Goal: Task Accomplishment & Management: Complete application form

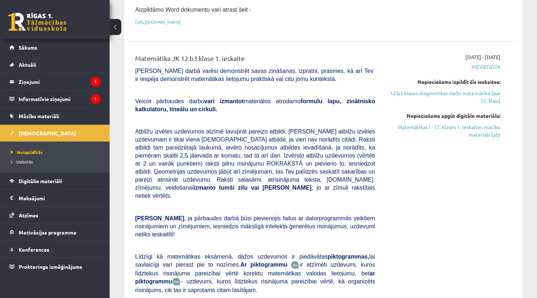
scroll to position [228, 0]
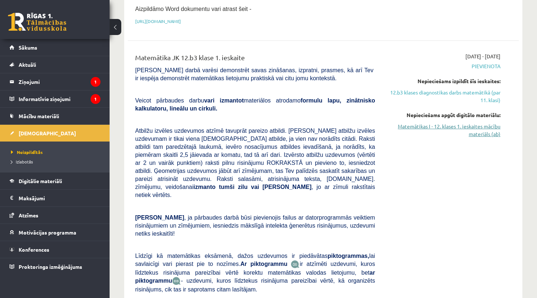
click at [383, 66] on div "[DATE] - [DATE] [GEOGRAPHIC_DATA] Nepieciešams izpildīt šīs ieskaites: 12.b3 kl…" at bounding box center [443, 192] width 125 height 279
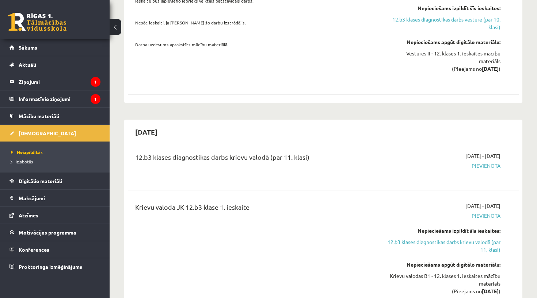
scroll to position [701, 0]
click at [409, 238] on link "12.b3 klases diagnostikas darbs krievu valodā (par 11. klasi)" at bounding box center [443, 245] width 114 height 15
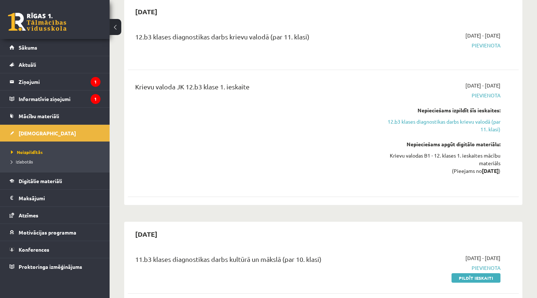
scroll to position [825, 0]
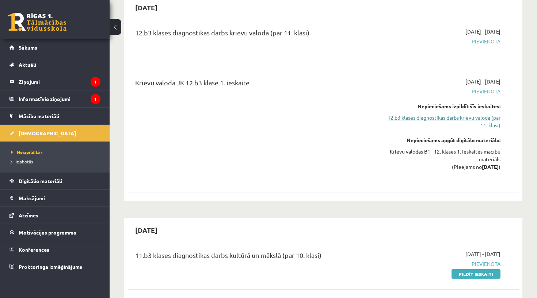
click at [484, 114] on link "12.b3 klases diagnostikas darbs krievu valodā (par 11. klasi)" at bounding box center [443, 121] width 114 height 15
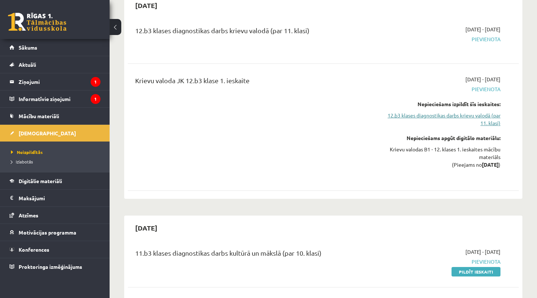
click at [484, 112] on link "12.b3 klases diagnostikas darbs krievu valodā (par 11. klasi)" at bounding box center [443, 119] width 114 height 15
click at [463, 112] on link "12.b3 klases diagnostikas darbs krievu valodā (par 11. klasi)" at bounding box center [443, 119] width 114 height 15
click at [486, 112] on link "12.b3 klases diagnostikas darbs krievu valodā (par 11. klasi)" at bounding box center [443, 119] width 114 height 15
drag, startPoint x: 486, startPoint y: 104, endPoint x: 512, endPoint y: -26, distance: 131.8
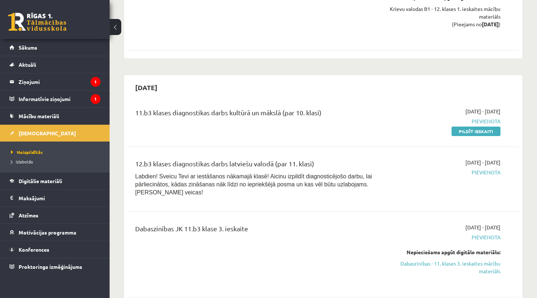
scroll to position [909, 0]
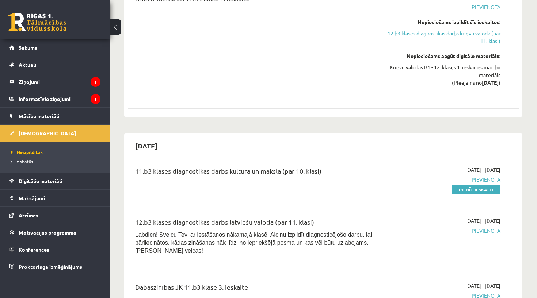
click at [469, 178] on div "11.b3 klases diagnostikas darbs kultūrā un mākslā (par 10. klasi) 2025-09-01 - …" at bounding box center [323, 180] width 391 height 42
click at [469, 185] on link "Pildīt ieskaiti" at bounding box center [476, 189] width 49 height 9
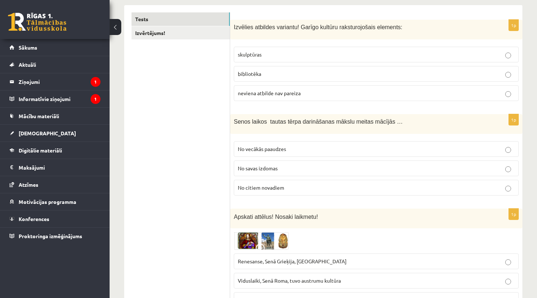
scroll to position [121, 0]
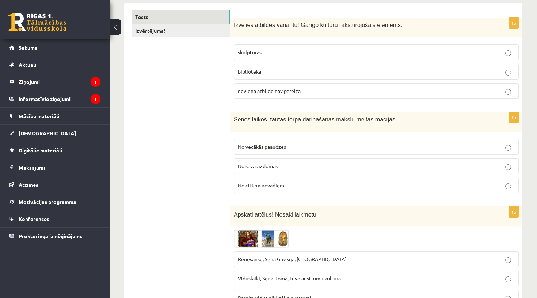
click at [265, 71] on p "bibliotēka" at bounding box center [376, 72] width 277 height 8
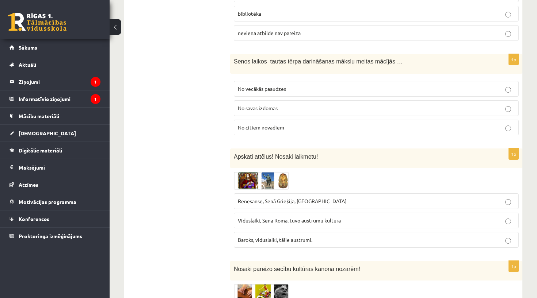
scroll to position [180, 0]
click at [273, 91] on p "No vecākās paaudzes" at bounding box center [376, 88] width 277 height 8
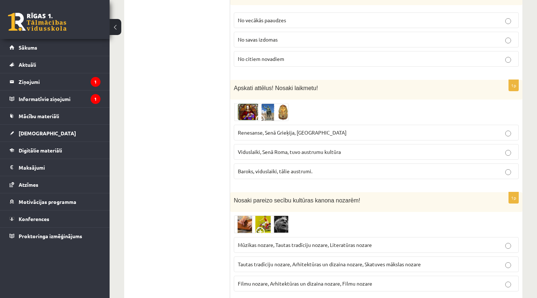
scroll to position [248, 0]
click at [284, 136] on label "Renesanse, Senā Grieķija, Ēģipte" at bounding box center [376, 133] width 285 height 16
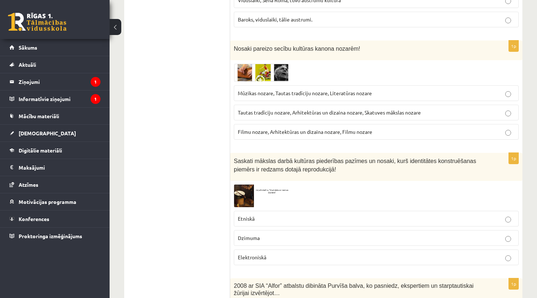
scroll to position [294, 0]
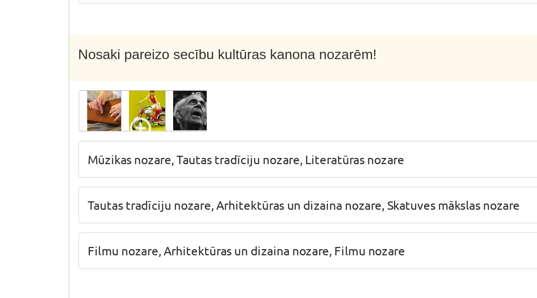
click at [234, 191] on label "Mūzikas nozare, Tautas tradīciju nozare, Literatūras nozare" at bounding box center [376, 199] width 285 height 16
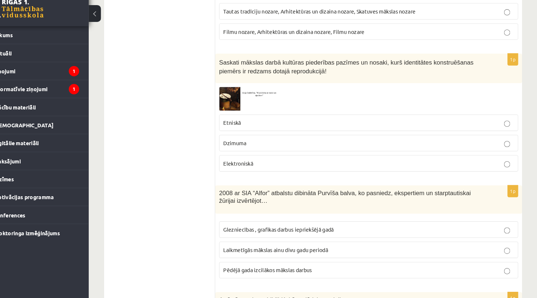
scroll to position [488, 0]
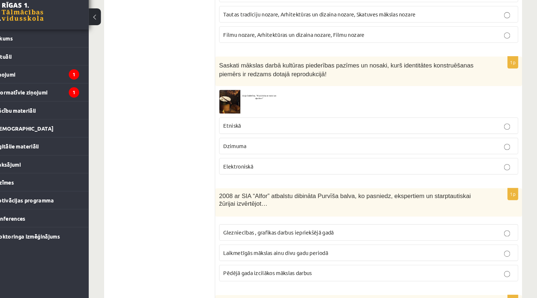
click at [254, 127] on p "Etniskā" at bounding box center [376, 131] width 277 height 8
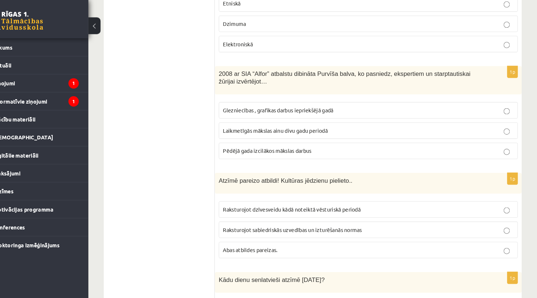
scroll to position [613, 0]
click at [247, 124] on span "Laikmetīgās mākslas ainu divu gadu periodā" at bounding box center [288, 126] width 100 height 7
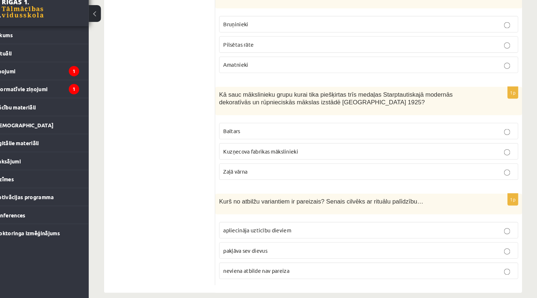
scroll to position [2964, 0]
click at [244, 231] on span "apliecināja uzticību dieviem" at bounding box center [270, 234] width 65 height 7
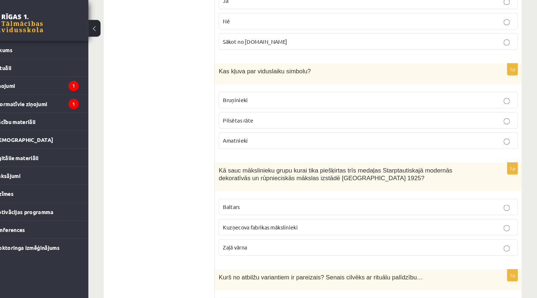
scroll to position [2906, 0]
click at [257, 92] on p "Bruņinieki" at bounding box center [376, 96] width 277 height 8
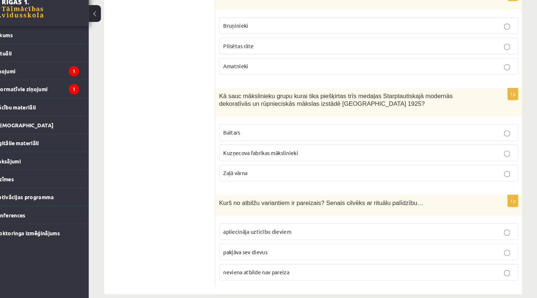
scroll to position [2964, 0]
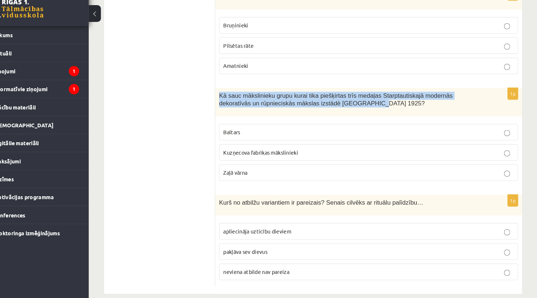
drag, startPoint x: 209, startPoint y: 81, endPoint x: 377, endPoint y: 87, distance: 168.2
click at [377, 102] on p "Kā sauc mākslinieku grupu kurai tika piešķirtas trīs medaļas Starptautiskajā mo…" at bounding box center [358, 109] width 248 height 15
copy span "Kā sauc mākslinieku grupu kurai tika piešķirtas trīs medaļas Starptautiskajā mo…"
click at [362, 64] on div "1p Kas kļuva par viduslaiku simbolu? Bruņinieki Pilsētas rāte Amatnieki" at bounding box center [376, 46] width 292 height 87
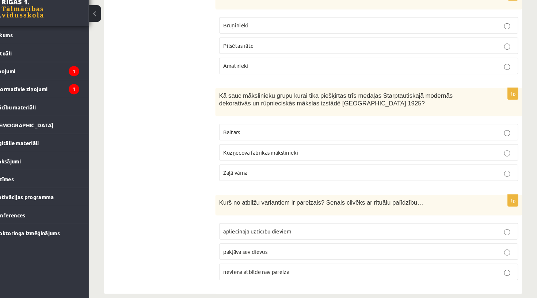
click at [310, 136] on p "Baltars" at bounding box center [376, 140] width 277 height 8
drag, startPoint x: 212, startPoint y: 185, endPoint x: 340, endPoint y: 183, distance: 128.6
click at [340, 204] on span "Kurš no atbilžu variantiem ir pareizais? Senais cilvēks ar rituālu palīdzību…" at bounding box center [331, 207] width 195 height 6
click at [305, 204] on span "Kurš no atbilžu variantiem ir pareizais? Senais cilvēks ar rituālu palīdzību…" at bounding box center [331, 207] width 195 height 6
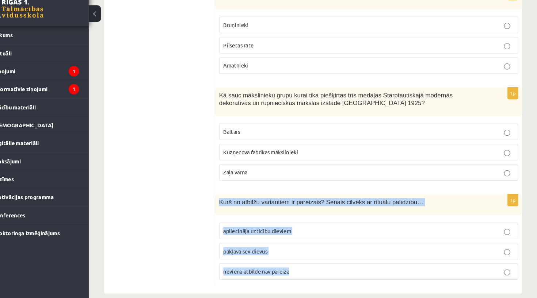
drag, startPoint x: 208, startPoint y: 180, endPoint x: 298, endPoint y: 252, distance: 114.9
click at [298, 252] on div "1p Kurš no atbilžu variantiem ir pareizais? Senais cilvēks ar rituālu palīdzību…" at bounding box center [376, 242] width 292 height 87
copy div "Kurš no atbilžu variantiem ir pareizais? Senais cilvēks ar rituālu palīdzību… a…"
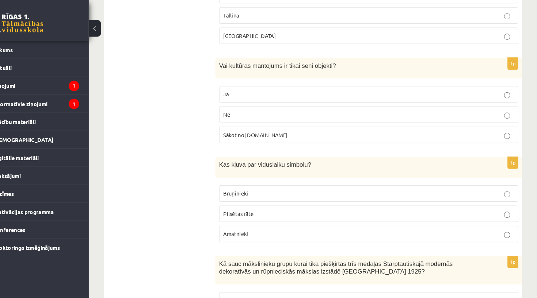
scroll to position [2817, 0]
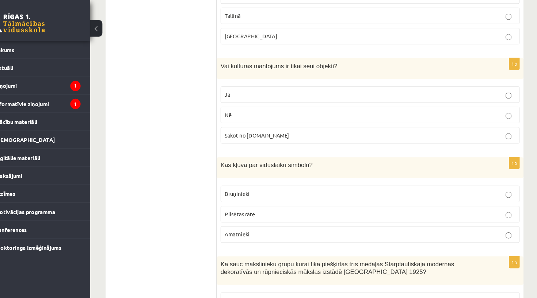
click at [237, 102] on label "Nē" at bounding box center [376, 110] width 285 height 16
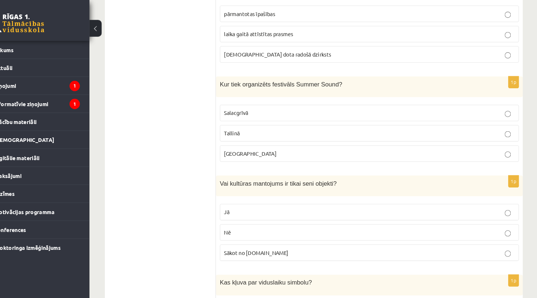
scroll to position [2703, 0]
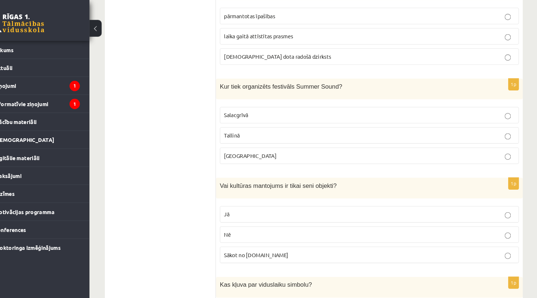
click at [242, 145] on p "Liepājā" at bounding box center [376, 149] width 277 height 8
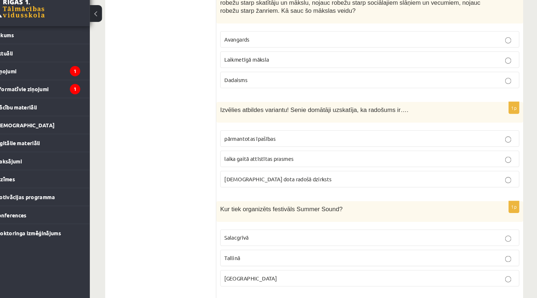
scroll to position [2576, 0]
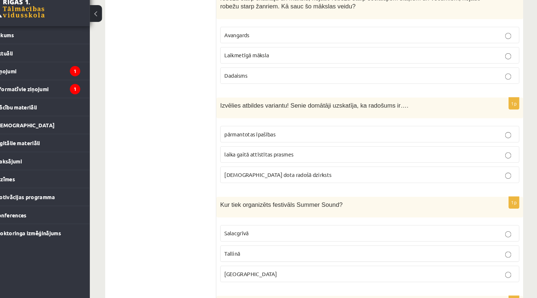
click at [240, 178] on span "dieva dota radošā dzirksts" at bounding box center [289, 181] width 102 height 7
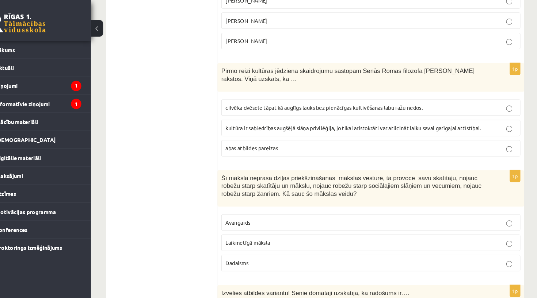
scroll to position [2409, 0]
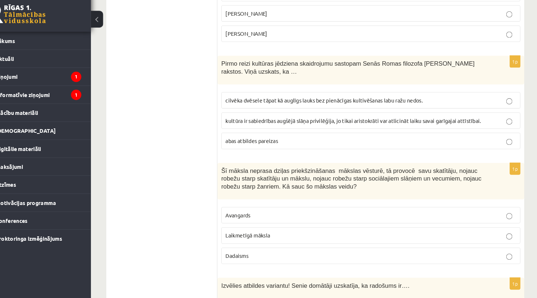
click at [309, 229] on p "Laikmetīgā māksla" at bounding box center [376, 233] width 277 height 8
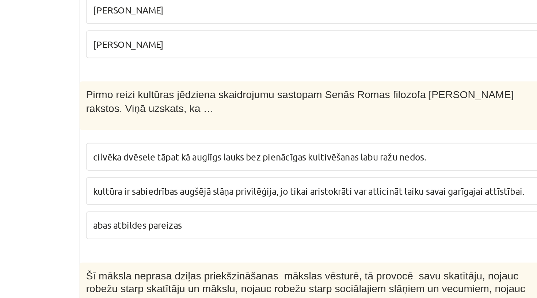
scroll to position [2297, 0]
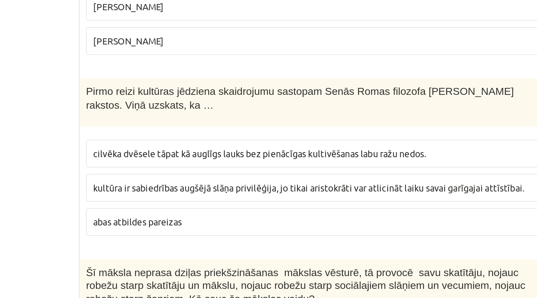
click at [238, 213] on span "cilvēka dvēsele tāpat kā auglīgs lauks bez pienācīgas kultivēšanas labu ražu ne…" at bounding box center [332, 216] width 188 height 7
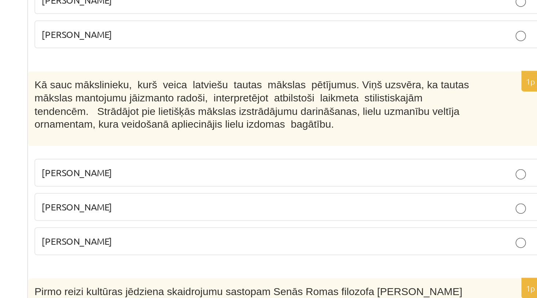
click at [238, 130] on p "Jūlijs Madernieks" at bounding box center [376, 134] width 277 height 8
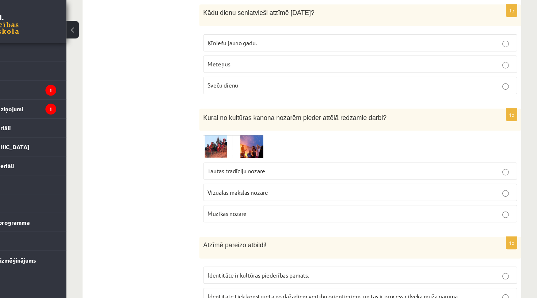
scroll to position [796, 0]
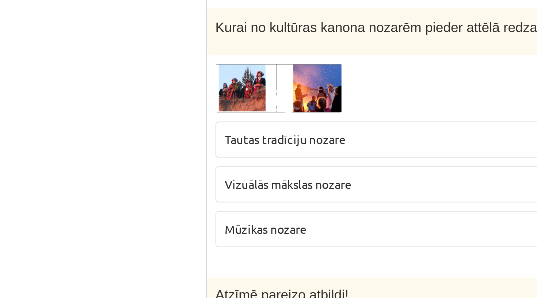
click at [238, 226] on p "Tautas tradīciju nozare" at bounding box center [376, 230] width 277 height 8
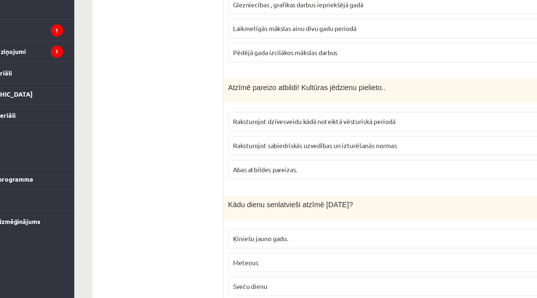
scroll to position [648, 0]
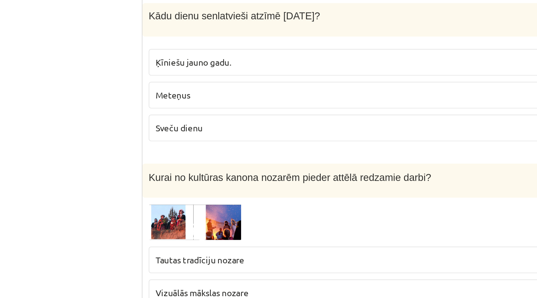
scroll to position [751, 0]
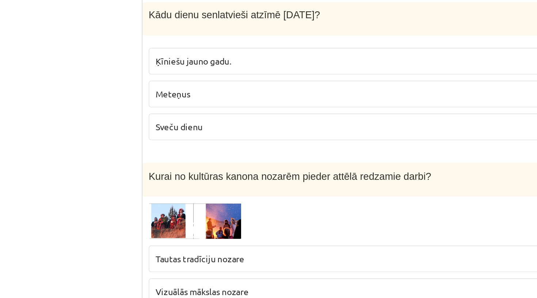
drag, startPoint x: 109, startPoint y: 62, endPoint x: 109, endPoint y: 72, distance: 9.9
click at [234, 147] on fieldset "Ķīniešu jauno gadu. Meteņus Sveču dienu" at bounding box center [376, 177] width 285 height 60
click at [238, 194] on span "Sveču dienu" at bounding box center [252, 197] width 28 height 7
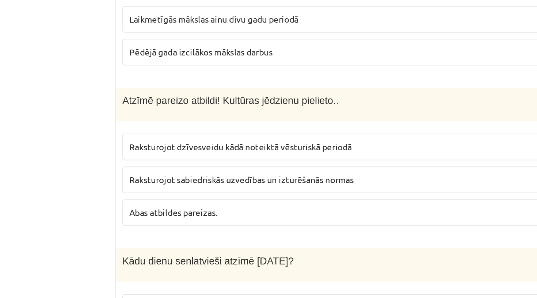
scroll to position [727, 0]
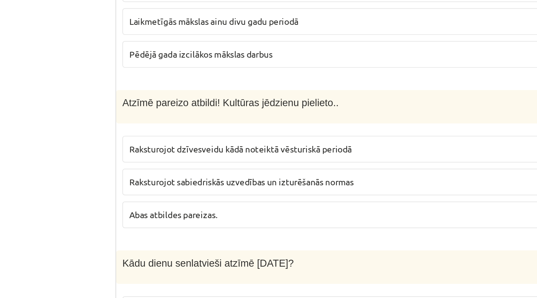
click at [238, 124] on p "Abas atbildes pareizas." at bounding box center [376, 127] width 277 height 8
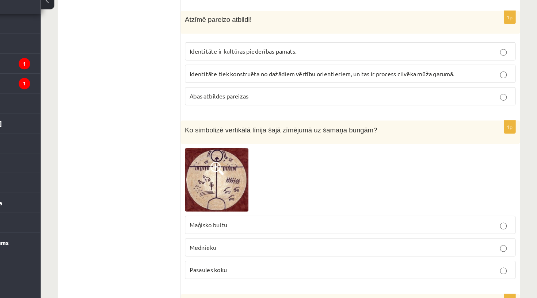
scroll to position [1050, 0]
click at [238, 256] on p "Pasaules koku" at bounding box center [376, 260] width 277 height 8
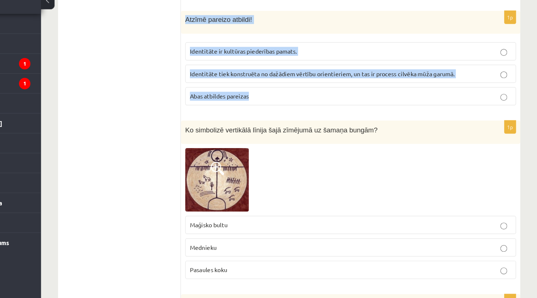
drag, startPoint x: 159, startPoint y: 14, endPoint x: 231, endPoint y: 80, distance: 98.3
click at [231, 80] on div "1p Atzīmē pareizo atbildi! Identitāte ir kultūras piederības pamats. Identitāte…" at bounding box center [376, 80] width 292 height 87
copy div "Atzīmē pareizo atbildi! Identitāte ir kultūras piederības pamats. Identitāte ti…"
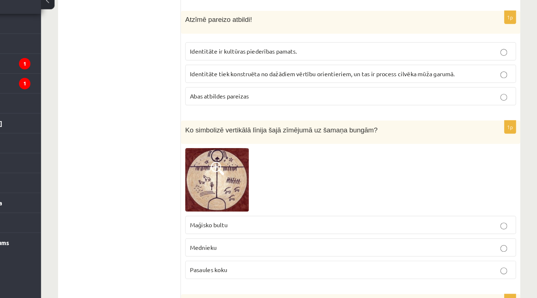
click at [238, 107] on span "Abas atbildes pareizas" at bounding box center [263, 110] width 51 height 7
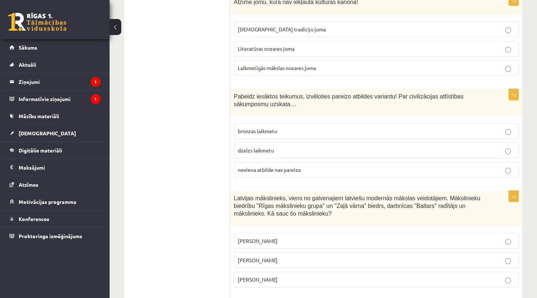
scroll to position [2055, 0]
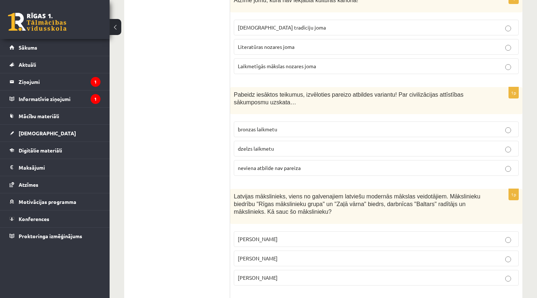
click at [274, 62] on p "Laikmetīgās mākslas nozares joma" at bounding box center [376, 66] width 277 height 8
click at [273, 126] on span "bronzas laikmetu" at bounding box center [257, 129] width 39 height 7
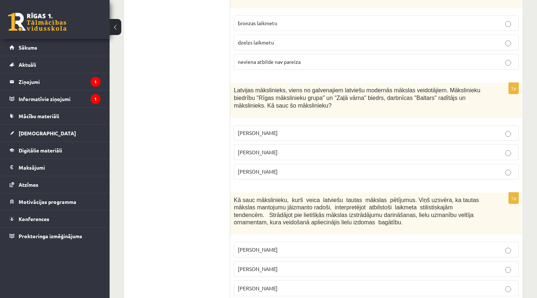
scroll to position [2163, 0]
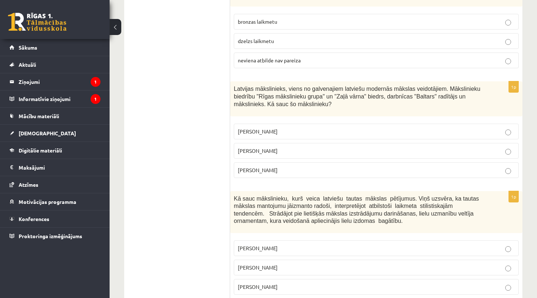
click at [273, 147] on p "Romāns Suta" at bounding box center [376, 151] width 277 height 8
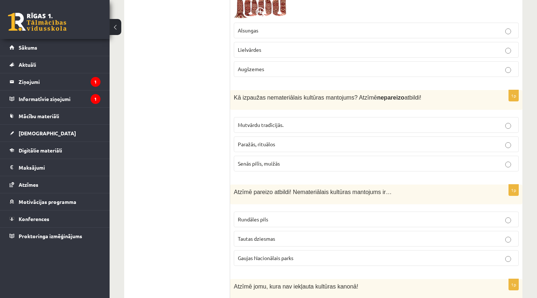
scroll to position [1767, 0]
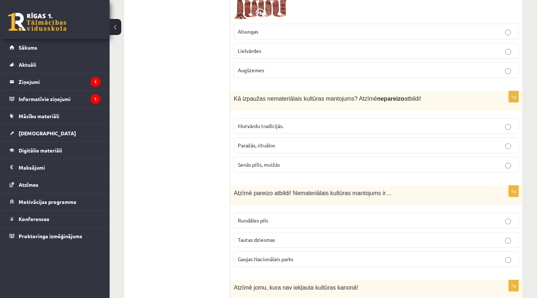
click at [273, 142] on span "Paražās, rituālos" at bounding box center [256, 145] width 37 height 7
click at [265, 162] on span "Senās pilīs, muižās" at bounding box center [259, 164] width 42 height 7
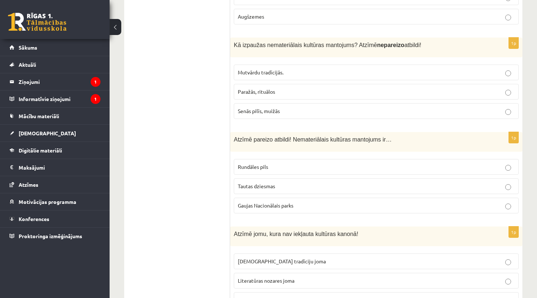
scroll to position [1823, 0]
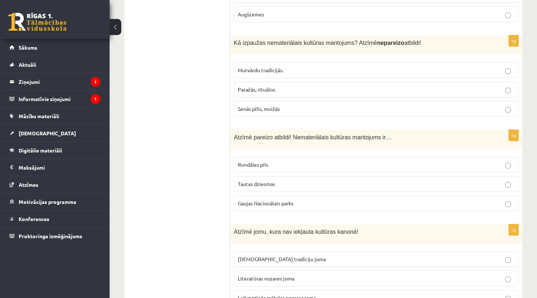
click at [293, 161] on p "Rundāles pils" at bounding box center [376, 165] width 277 height 8
click at [296, 180] on p "Tautas dziesmas" at bounding box center [376, 184] width 277 height 8
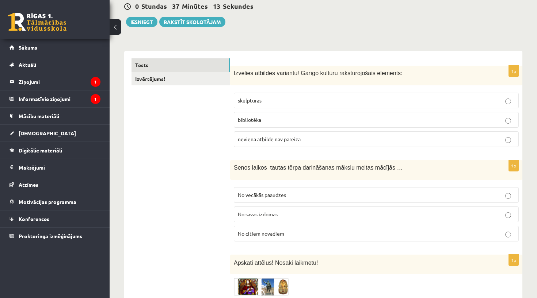
scroll to position [73, 0]
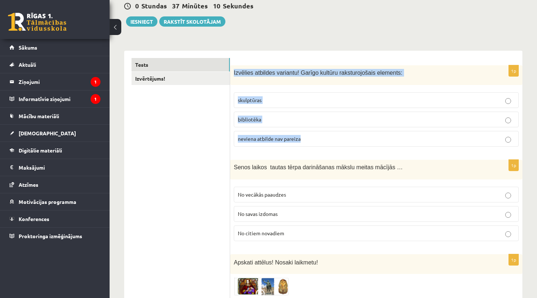
drag, startPoint x: 234, startPoint y: 75, endPoint x: 394, endPoint y: 151, distance: 177.6
click at [394, 151] on div "1p Izvēlies atbildes variantu! Garīgo kultūru raksturojošais elements: skulptūr…" at bounding box center [376, 108] width 292 height 87
copy div "Izvēlies atbildes variantu! Garīgo kultūru raksturojošais elements: skulptūras …"
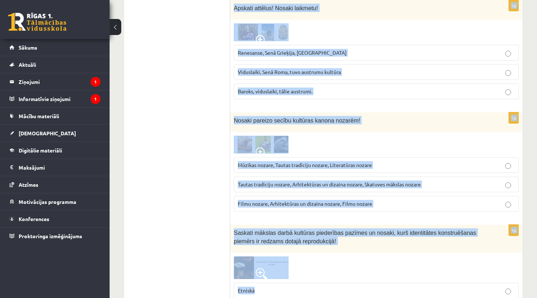
scroll to position [342, 0]
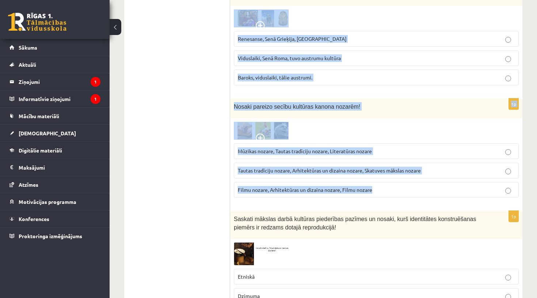
drag, startPoint x: 233, startPoint y: 114, endPoint x: 373, endPoint y: 189, distance: 158.9
copy form "Senos laikos tautas tērpa darināšanas mākslu meitas mācījās … No vecākās paaudz…"
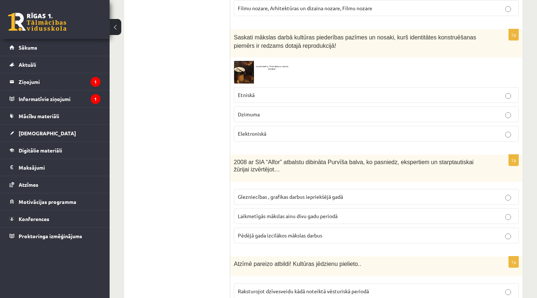
scroll to position [525, 0]
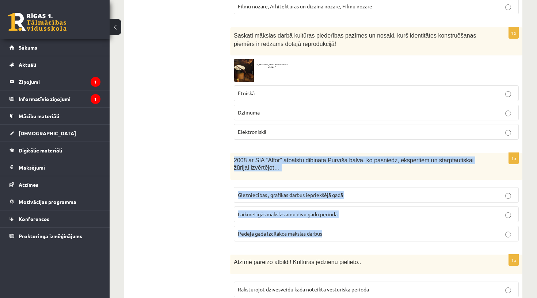
drag, startPoint x: 231, startPoint y: 159, endPoint x: 327, endPoint y: 233, distance: 121.7
click at [327, 233] on div "1p 2008 ar SIA “Alfor” atbalstu dibināta Purvīša balva, ko pasniedz, ekspertiem…" at bounding box center [376, 200] width 292 height 95
copy div "2008 ar SIA “Alfor” atbalstu dibināta Purvīša balva, ko pasniedz, ekspertiem un…"
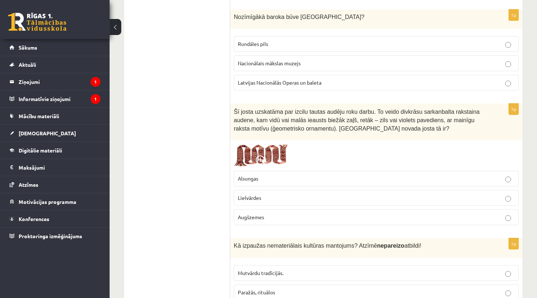
scroll to position [1618, 0]
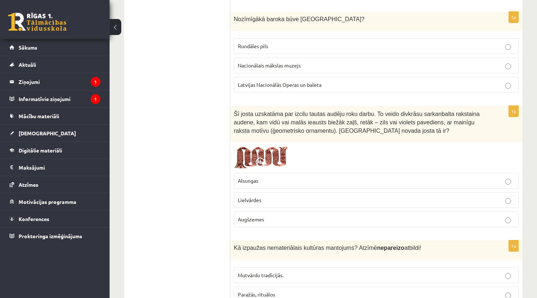
click at [263, 158] on span at bounding box center [262, 164] width 12 height 12
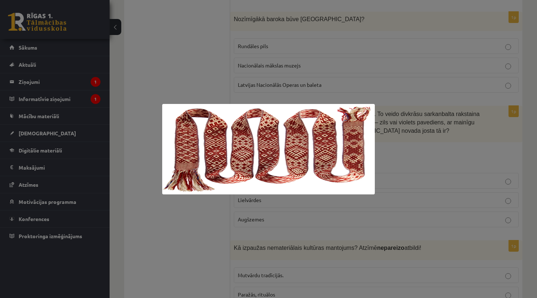
click at [418, 157] on div at bounding box center [268, 149] width 537 height 298
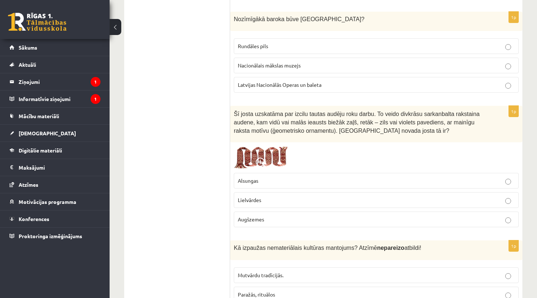
click at [361, 197] on p "Lielvārdes" at bounding box center [376, 201] width 277 height 8
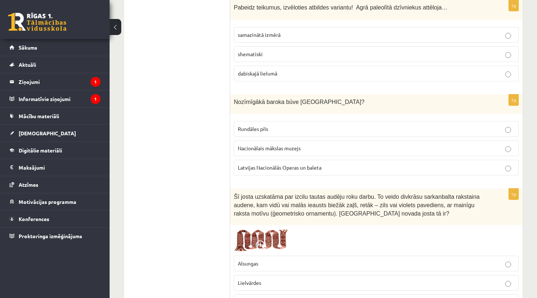
scroll to position [1533, 0]
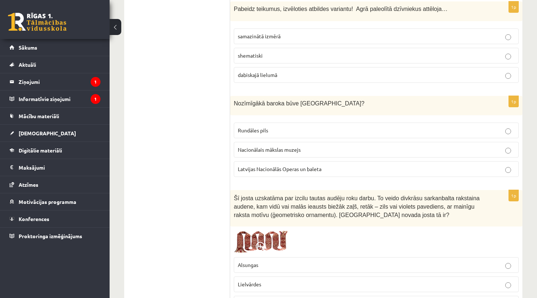
click at [320, 130] on label "Rundāles pils" at bounding box center [376, 131] width 285 height 16
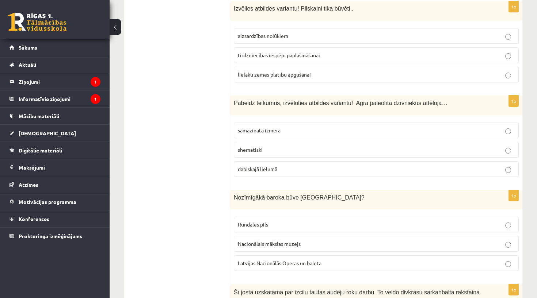
scroll to position [1439, 0]
click at [289, 152] on label "shematiski" at bounding box center [376, 150] width 285 height 16
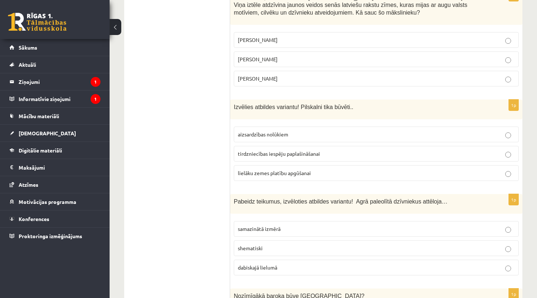
scroll to position [1340, 0]
click at [298, 136] on label "aizsardzības nolūkiem" at bounding box center [376, 135] width 285 height 16
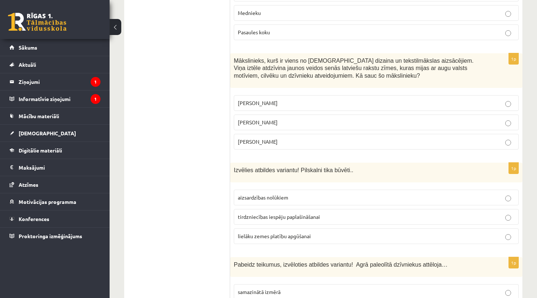
scroll to position [1276, 0]
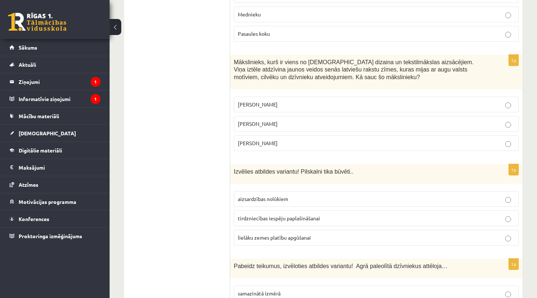
drag, startPoint x: 234, startPoint y: 59, endPoint x: 324, endPoint y: 150, distance: 128.4
click at [324, 150] on div "1p Mākslinieks, kurš ir viens no latviešu dizaina un tekstilmākslas aizsācējiem…" at bounding box center [376, 106] width 292 height 102
copy div "Mākslinieks, kurš ir viens no latviešu dizaina un tekstilmākslas aizsācējiem. V…"
click at [318, 153] on div "1p Mākslinieks, kurš ir viens no latviešu dizaina un tekstilmākslas aizsācējiem…" at bounding box center [376, 106] width 292 height 102
click at [285, 104] on p "Ansis Cīrulis" at bounding box center [376, 105] width 277 height 8
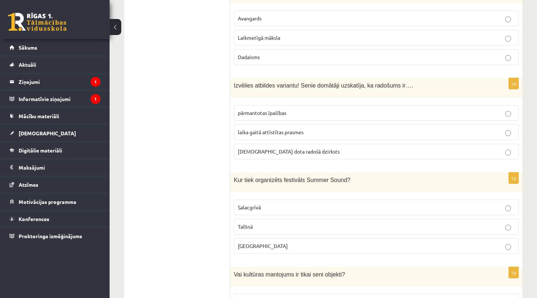
scroll to position [2603, 0]
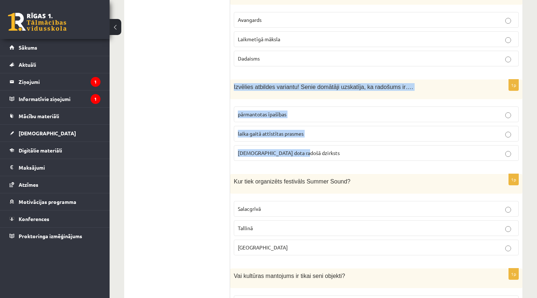
drag, startPoint x: 232, startPoint y: 77, endPoint x: 307, endPoint y: 144, distance: 99.6
click at [307, 144] on div "1p Izvēlies atbildes variantu! Senie domātāji uzskatīja, ka radošums ir…. pārma…" at bounding box center [376, 123] width 292 height 87
copy div "Izvēlies atbildes variantu! Senie domātāji uzskatīja, ka radošums ir…. pārmanto…"
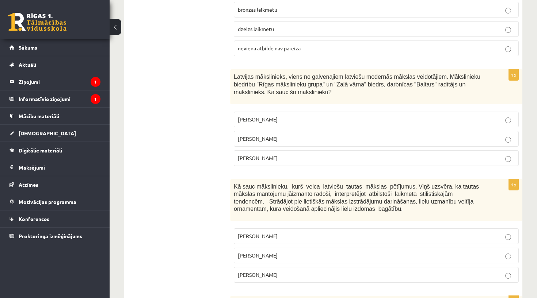
scroll to position [2175, 0]
drag, startPoint x: 235, startPoint y: 71, endPoint x: 288, endPoint y: 159, distance: 101.8
click at [288, 159] on div "1p Latvijas mākslinieks, viens no galvenajiem latviešu modernās mākslas veidotā…" at bounding box center [376, 120] width 292 height 102
copy div "atvijas mākslinieks, viens no galvenajiem latviešu modernās mākslas veidotājiem…"
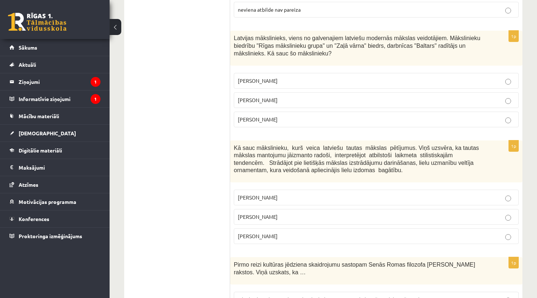
scroll to position [2214, 0]
drag, startPoint x: 232, startPoint y: 140, endPoint x: 276, endPoint y: 240, distance: 109.2
click at [276, 240] on div "1p Kā sauc mākslinieku, kurš veica latviešu tautas mākslas pētījumus. Viņš uzsv…" at bounding box center [376, 195] width 292 height 110
copy div "Kā sauc mākslinieku, kurš veica latviešu tautas mākslas pētījumus. Viņš uzsvēra…"
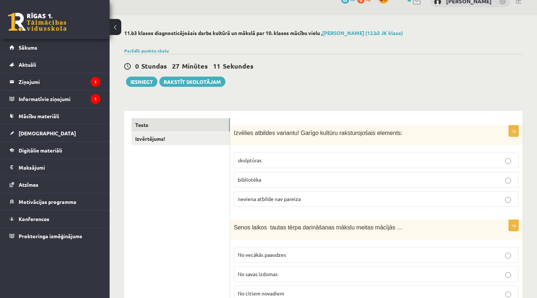
scroll to position [16, 0]
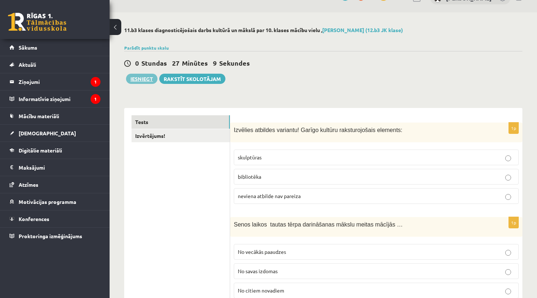
click at [142, 83] on button "Iesniegt" at bounding box center [141, 79] width 31 height 10
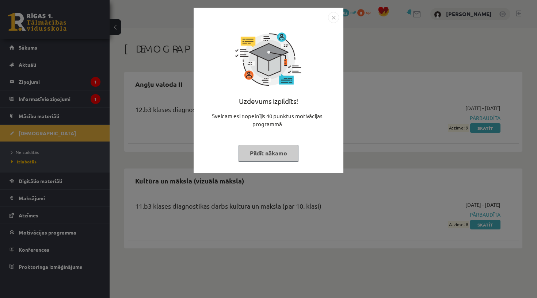
click at [333, 20] on img "Close" at bounding box center [333, 17] width 11 height 11
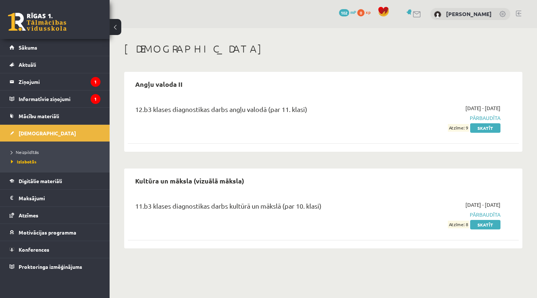
click at [116, 26] on button at bounding box center [116, 27] width 12 height 16
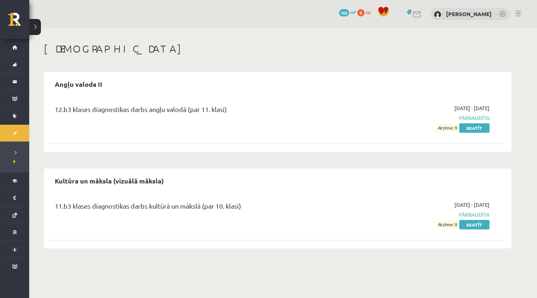
click at [38, 25] on button at bounding box center [35, 27] width 12 height 16
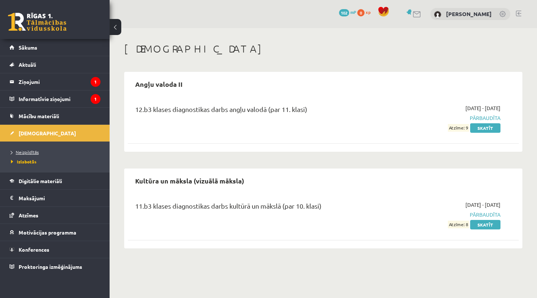
click at [36, 154] on span "Neizpildītās" at bounding box center [25, 152] width 28 height 6
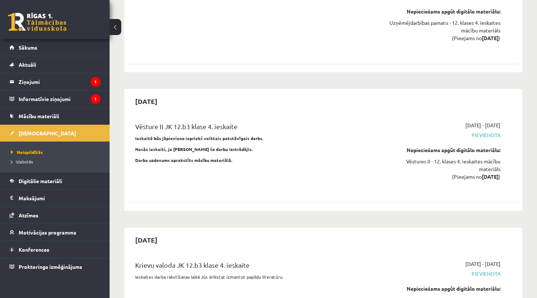
scroll to position [4967, 0]
click at [60, 119] on link "Mācību materiāli" at bounding box center [54, 116] width 91 height 17
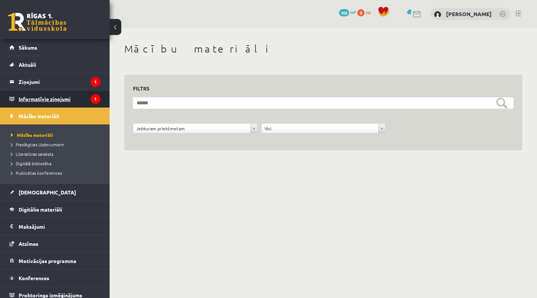
click at [49, 100] on legend "Informatīvie ziņojumi 1" at bounding box center [60, 99] width 82 height 17
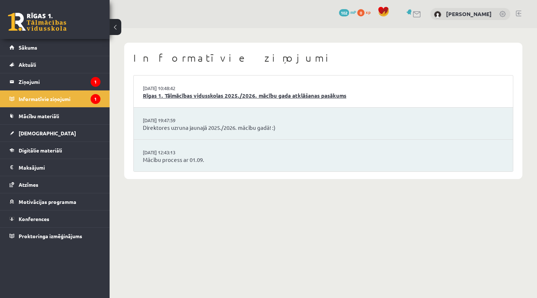
click at [167, 93] on link "Rīgas 1. Tālmācības vidusskolas 2025./2026. mācību gada atklāšanas pasākums" at bounding box center [323, 96] width 361 height 8
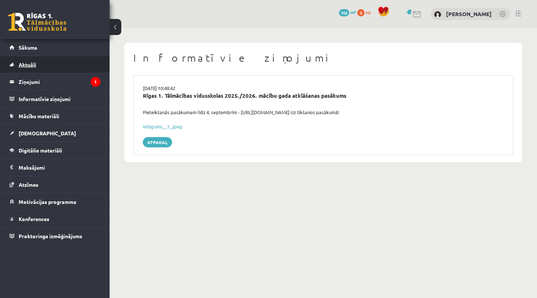
click at [65, 66] on link "Aktuāli" at bounding box center [54, 64] width 91 height 17
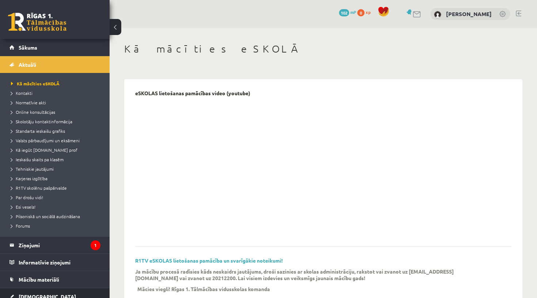
scroll to position [110, 0]
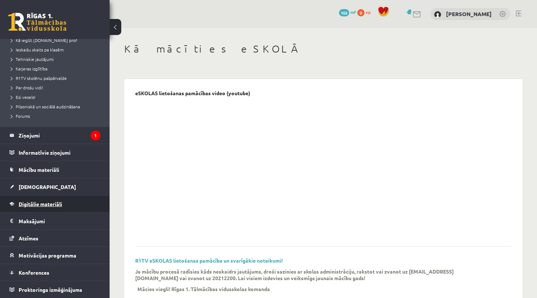
click at [56, 205] on span "Digitālie materiāli" at bounding box center [40, 204] width 43 height 7
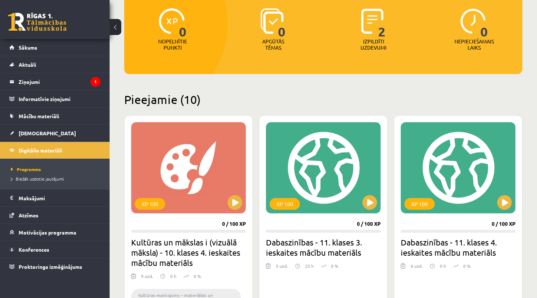
scroll to position [93, 0]
click at [217, 200] on div "XP 100" at bounding box center [188, 167] width 115 height 91
click at [170, 195] on div "XP 100" at bounding box center [188, 167] width 115 height 91
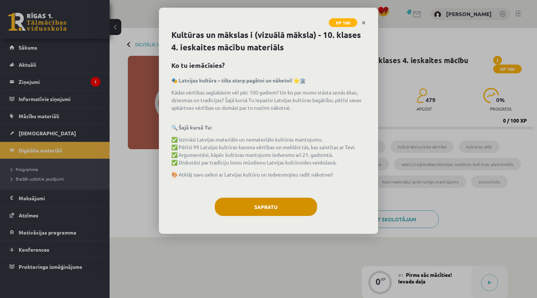
click at [298, 199] on button "Sapratu" at bounding box center [266, 207] width 102 height 18
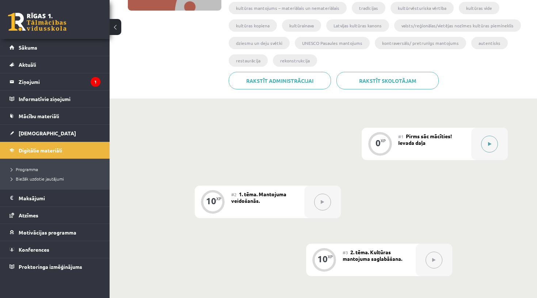
scroll to position [140, 0]
click at [494, 146] on button at bounding box center [489, 143] width 17 height 17
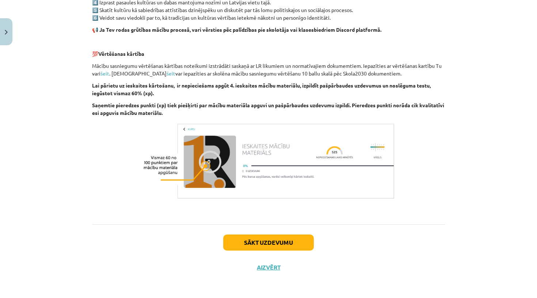
scroll to position [473, 0]
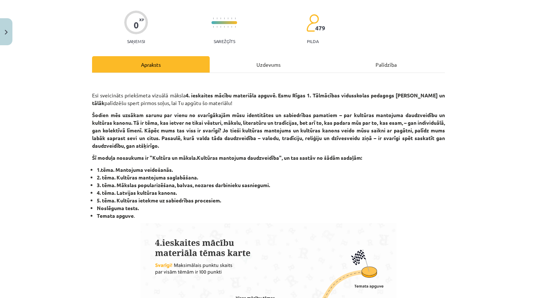
scroll to position [45, 0]
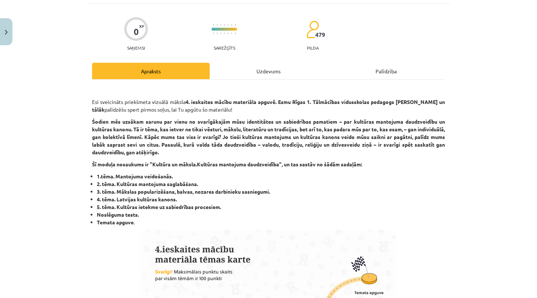
click at [270, 67] on div "Uzdevums" at bounding box center [269, 71] width 118 height 16
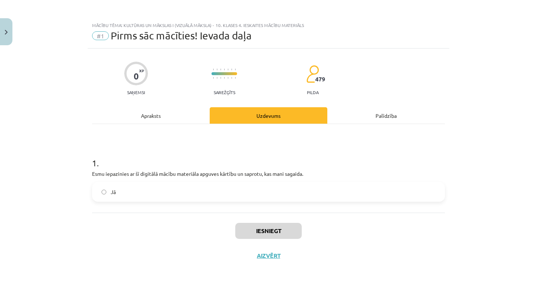
scroll to position [0, 0]
click at [370, 116] on div "Palīdzība" at bounding box center [386, 115] width 118 height 16
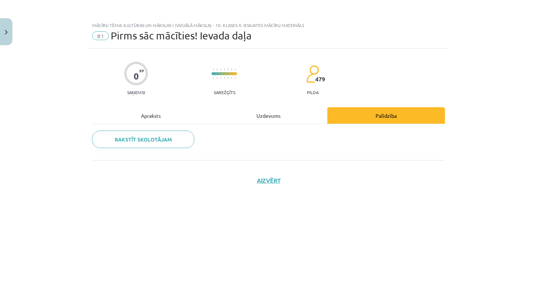
click at [312, 119] on div "Uzdevums" at bounding box center [269, 115] width 118 height 16
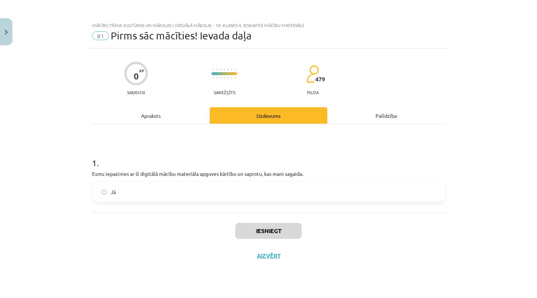
click at [171, 109] on div "Apraksts" at bounding box center [151, 115] width 118 height 16
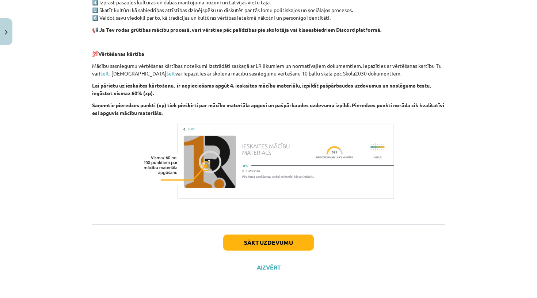
scroll to position [473, 0]
click at [281, 247] on button "Sākt uzdevumu" at bounding box center [268, 243] width 91 height 16
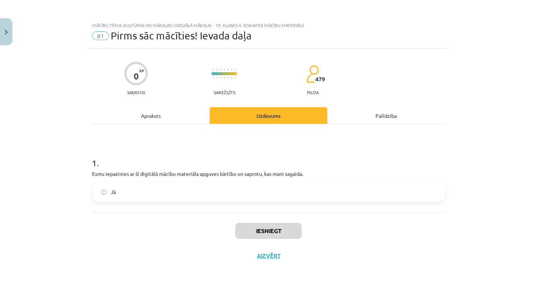
scroll to position [0, 0]
click at [377, 117] on div "Palīdzība" at bounding box center [386, 115] width 118 height 16
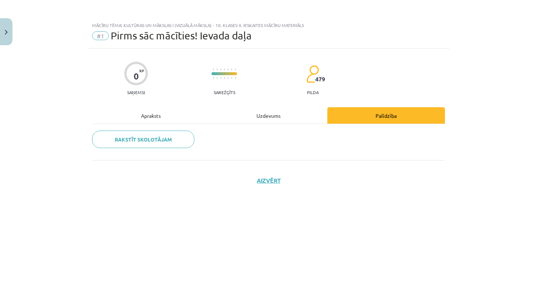
click at [314, 89] on div "479 pilda" at bounding box center [312, 80] width 13 height 30
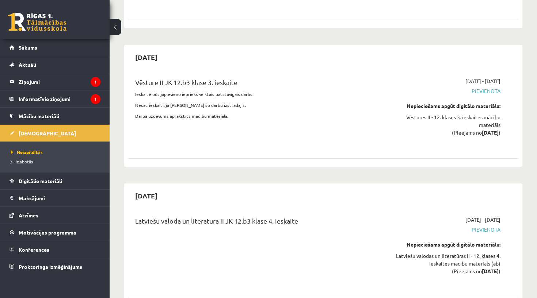
scroll to position [4727, 0]
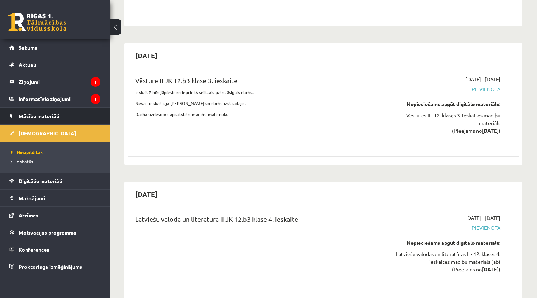
click at [73, 113] on link "Mācību materiāli" at bounding box center [54, 116] width 91 height 17
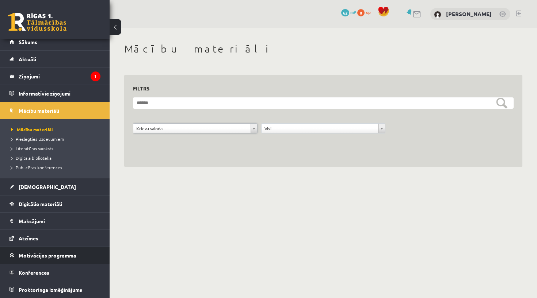
scroll to position [5, 0]
click at [66, 258] on span "Motivācijas programma" at bounding box center [48, 255] width 58 height 7
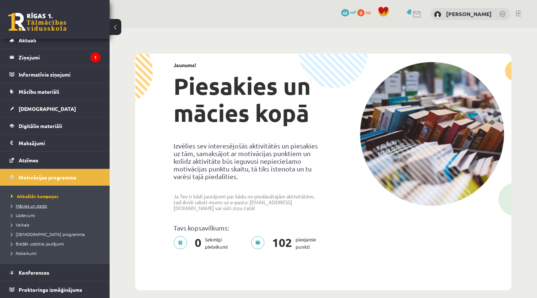
click at [30, 208] on link "Mācies un ziedo" at bounding box center [56, 206] width 91 height 7
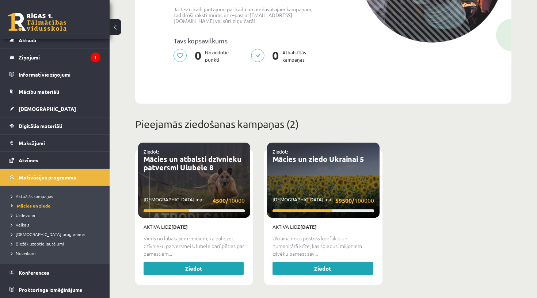
scroll to position [165, 0]
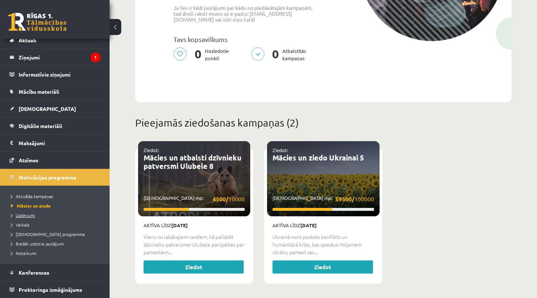
click at [26, 217] on span "Uzdevumi" at bounding box center [23, 216] width 24 height 6
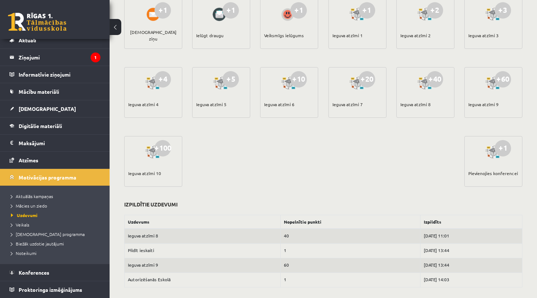
scroll to position [177, 0]
click at [491, 154] on div at bounding box center [493, 152] width 21 height 17
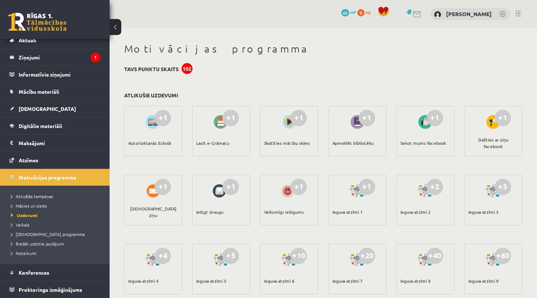
scroll to position [0, 0]
click at [19, 227] on link "Veikals" at bounding box center [56, 225] width 91 height 7
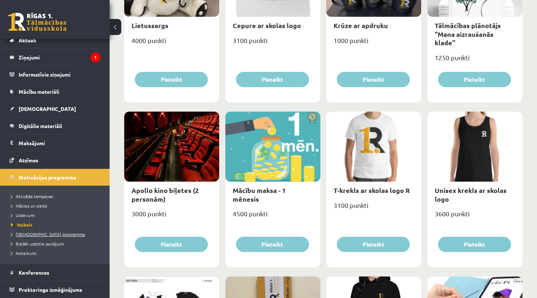
scroll to position [178, 0]
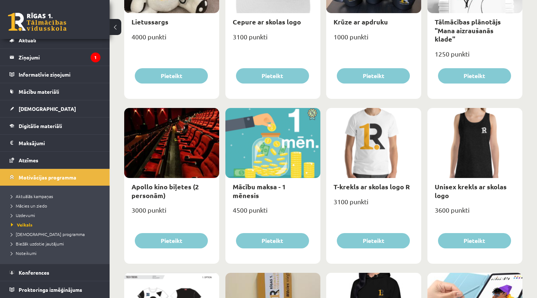
click at [271, 211] on div "4500 punkti" at bounding box center [272, 213] width 95 height 18
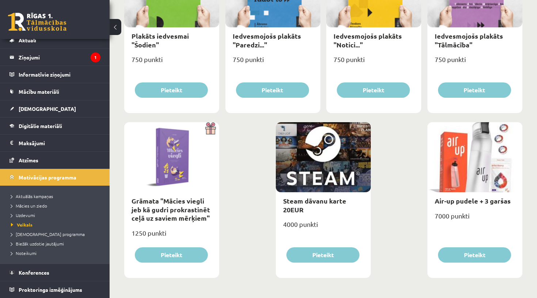
scroll to position [823, 0]
click at [53, 234] on span "[DEMOGRAPHIC_DATA] programma" at bounding box center [48, 235] width 74 height 6
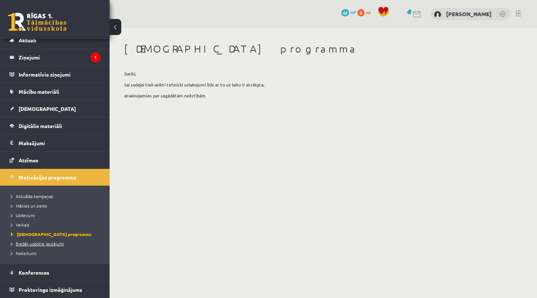
click at [52, 242] on span "Biežāk uzdotie jautājumi" at bounding box center [37, 244] width 53 height 6
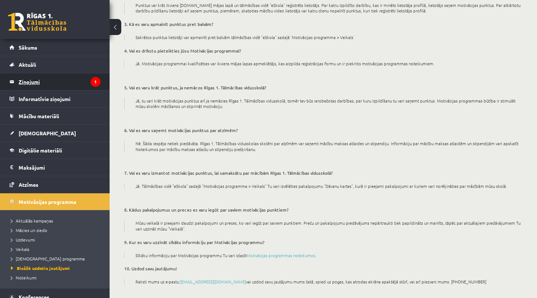
click at [65, 83] on legend "Ziņojumi 1" at bounding box center [60, 81] width 82 height 17
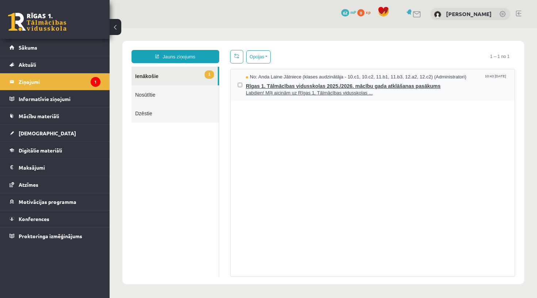
click at [273, 90] on span "Labdien! Mīļi aicinām uz Rīgas 1. Tālmācības vidusskolas ..." at bounding box center [377, 93] width 262 height 7
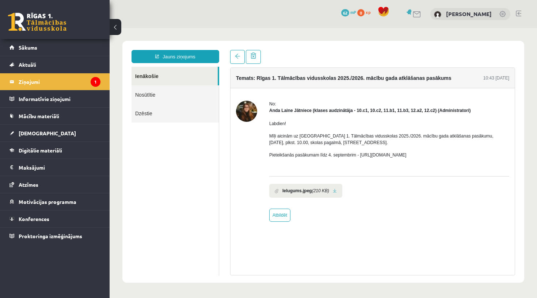
click at [312, 192] on b "Ielugums.jpeg" at bounding box center [297, 191] width 30 height 7
click at [341, 189] on li "Ielugums.jpeg (210 KB)" at bounding box center [305, 191] width 73 height 14
click at [337, 190] on link at bounding box center [335, 191] width 4 height 5
click at [182, 96] on link "Nosūtītie" at bounding box center [175, 94] width 87 height 19
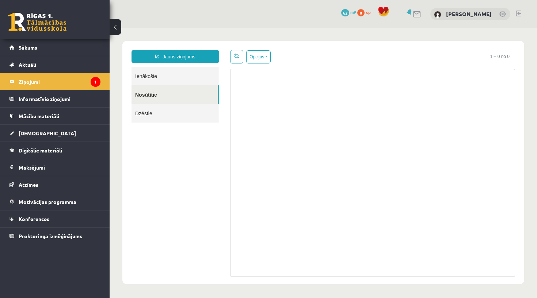
click at [169, 115] on link "Dzēstie" at bounding box center [175, 113] width 87 height 19
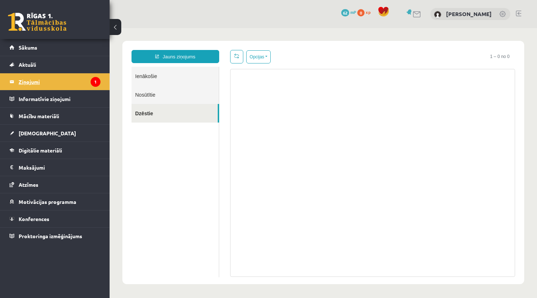
click at [80, 75] on legend "Ziņojumi 1" at bounding box center [60, 81] width 82 height 17
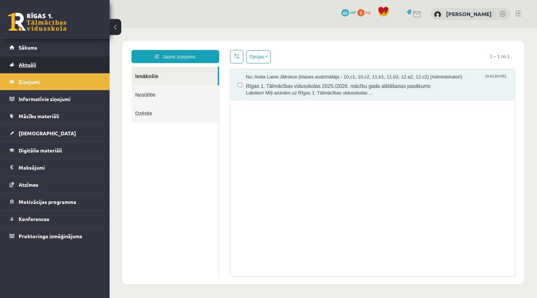
click at [71, 62] on link "Aktuāli" at bounding box center [54, 64] width 91 height 17
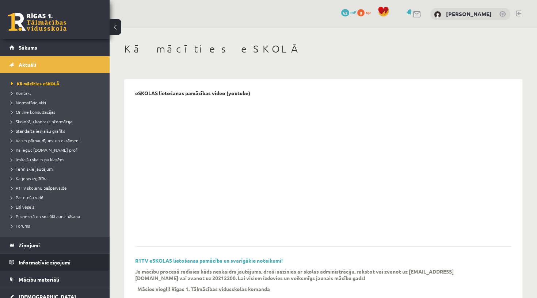
click at [42, 265] on legend "Informatīvie ziņojumi 1" at bounding box center [60, 262] width 82 height 17
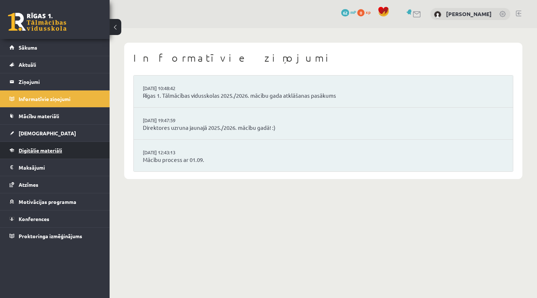
click at [57, 150] on span "Digitālie materiāli" at bounding box center [40, 150] width 43 height 7
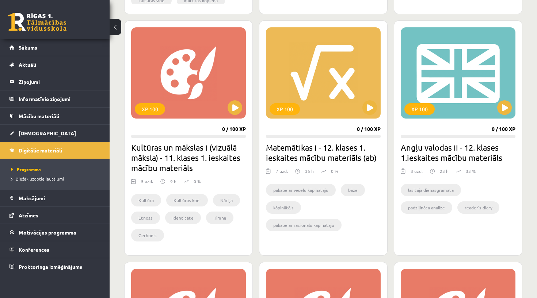
scroll to position [433, 0]
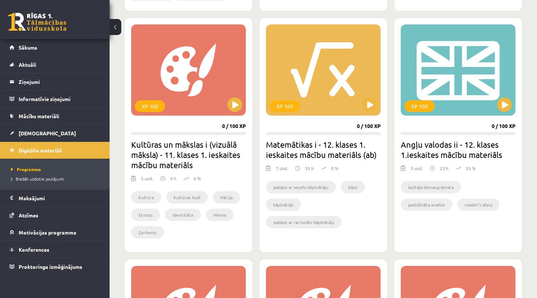
click at [439, 156] on h2 "Angļu valodas ii - 12. klases 1.ieskaites mācību materiāls" at bounding box center [458, 150] width 115 height 20
click at [501, 102] on button at bounding box center [504, 105] width 15 height 15
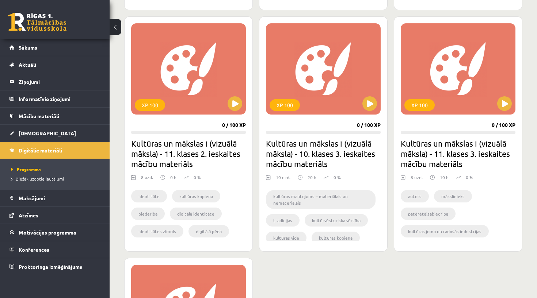
scroll to position [677, 0]
